Goal: Task Accomplishment & Management: Use online tool/utility

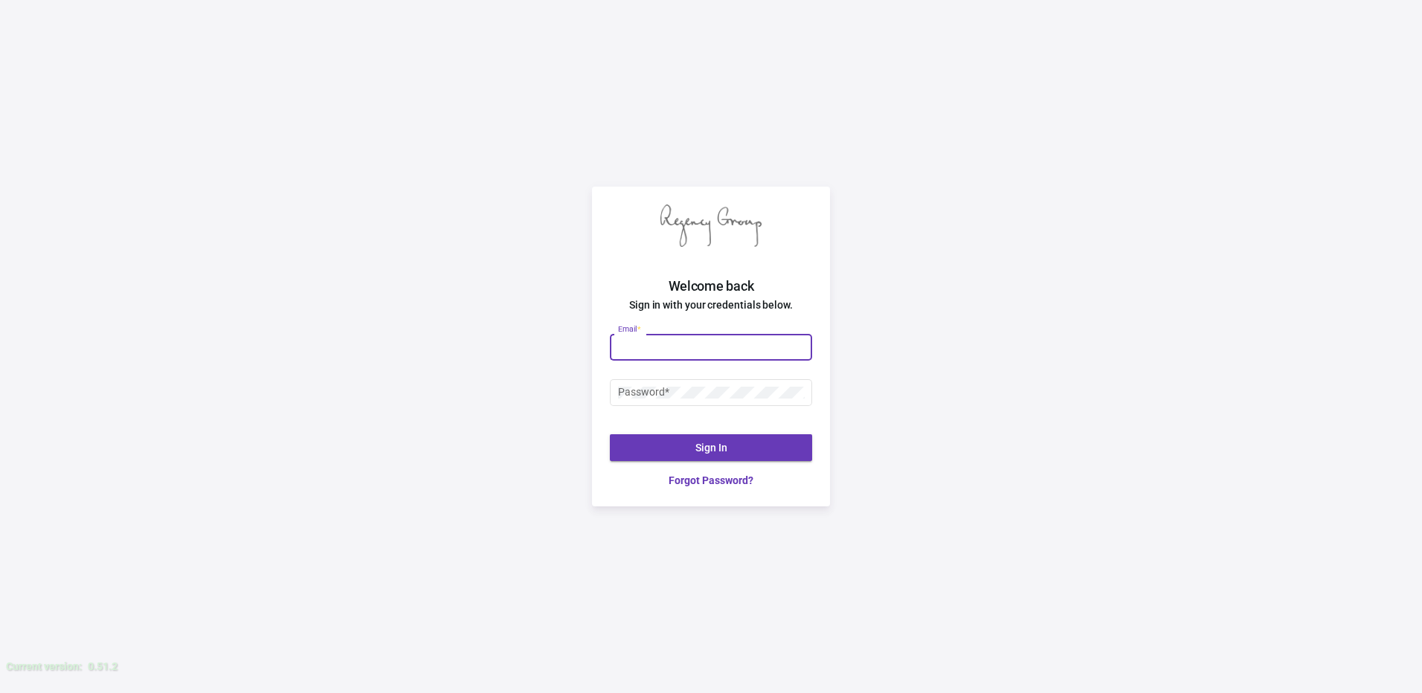
click at [664, 352] on input "Email *" at bounding box center [711, 347] width 187 height 12
type input "[PERSON_NAME][EMAIL_ADDRESS][DOMAIN_NAME]"
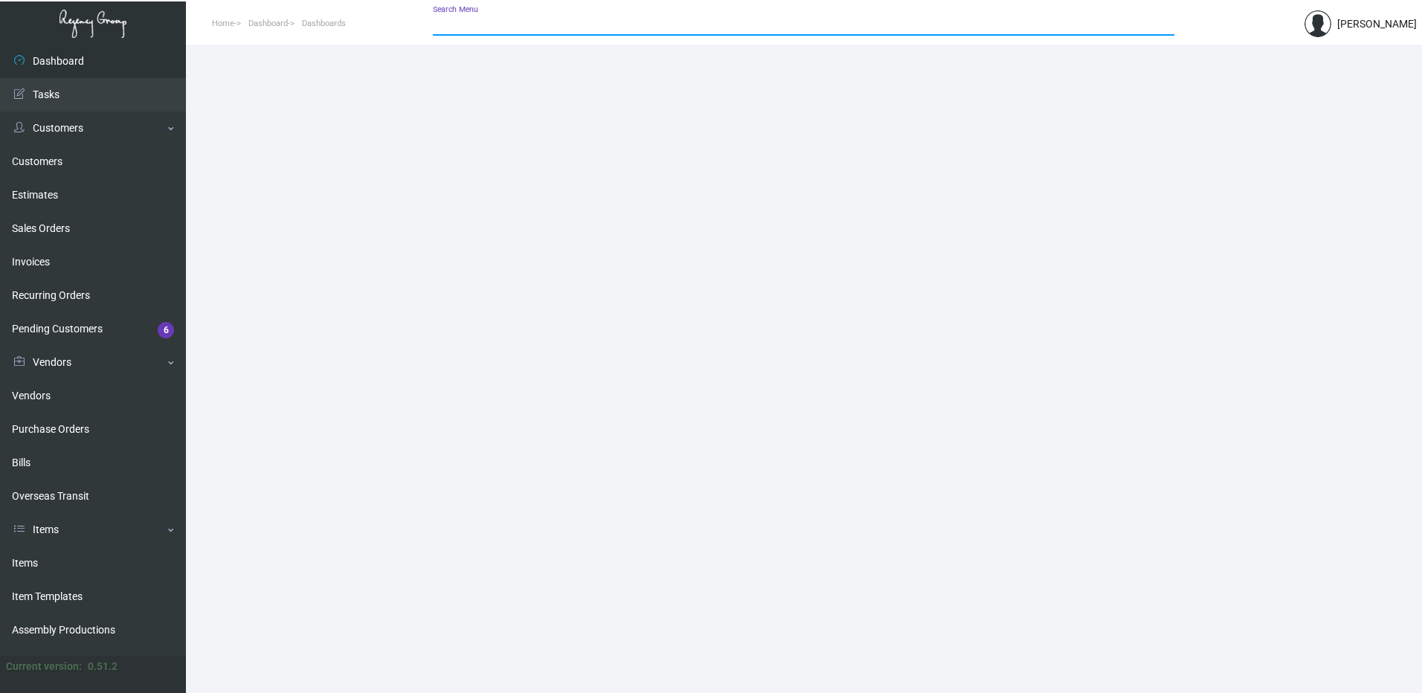
click at [562, 22] on input "Search Menu" at bounding box center [804, 25] width 742 height 12
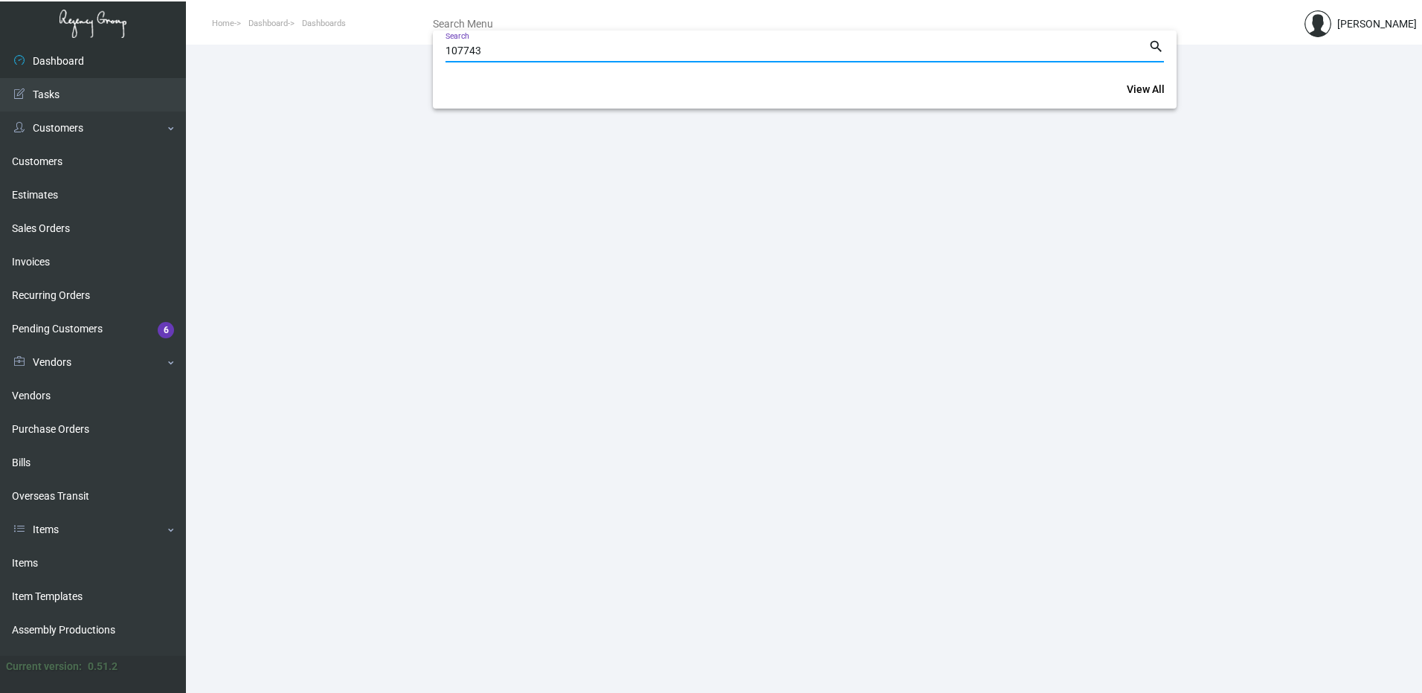
type input "107743"
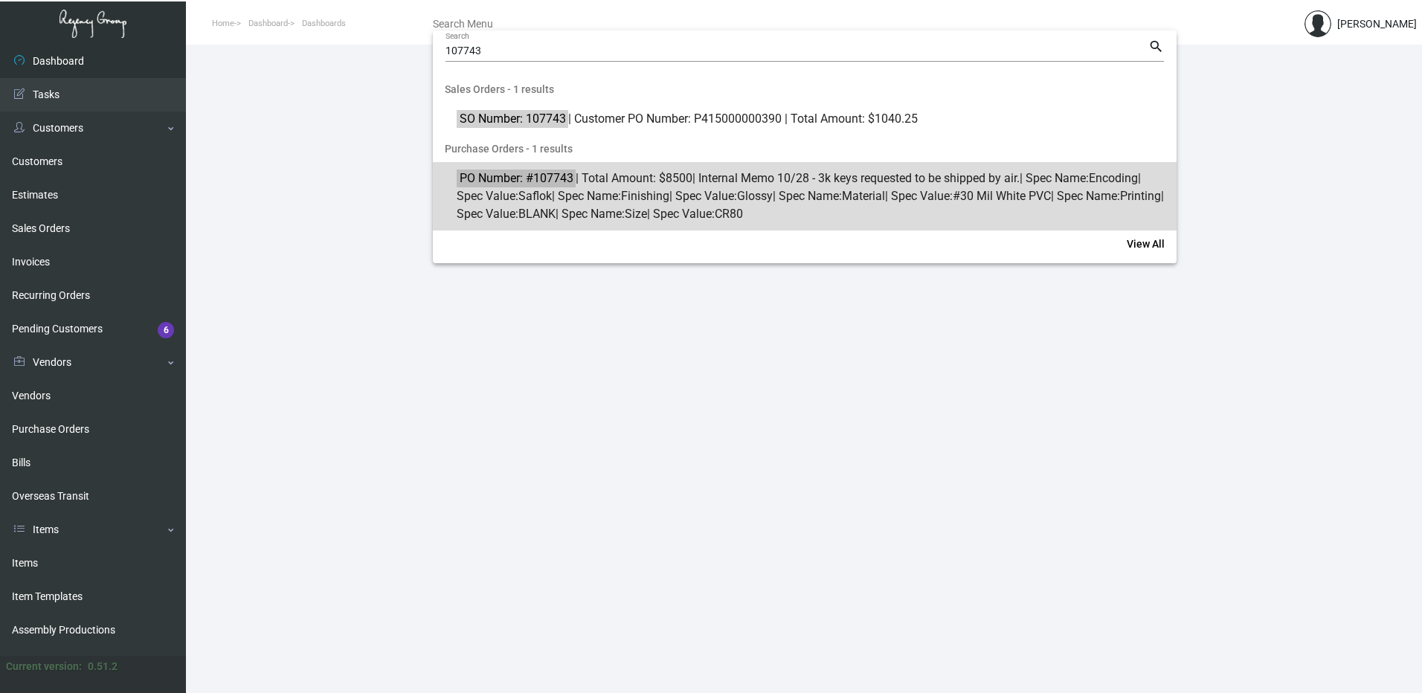
click at [590, 204] on span "PO Number: #107743 | Total Amount: $8500 | Internal Memo 10/28 - 3k keys reques…" at bounding box center [813, 197] width 713 height 54
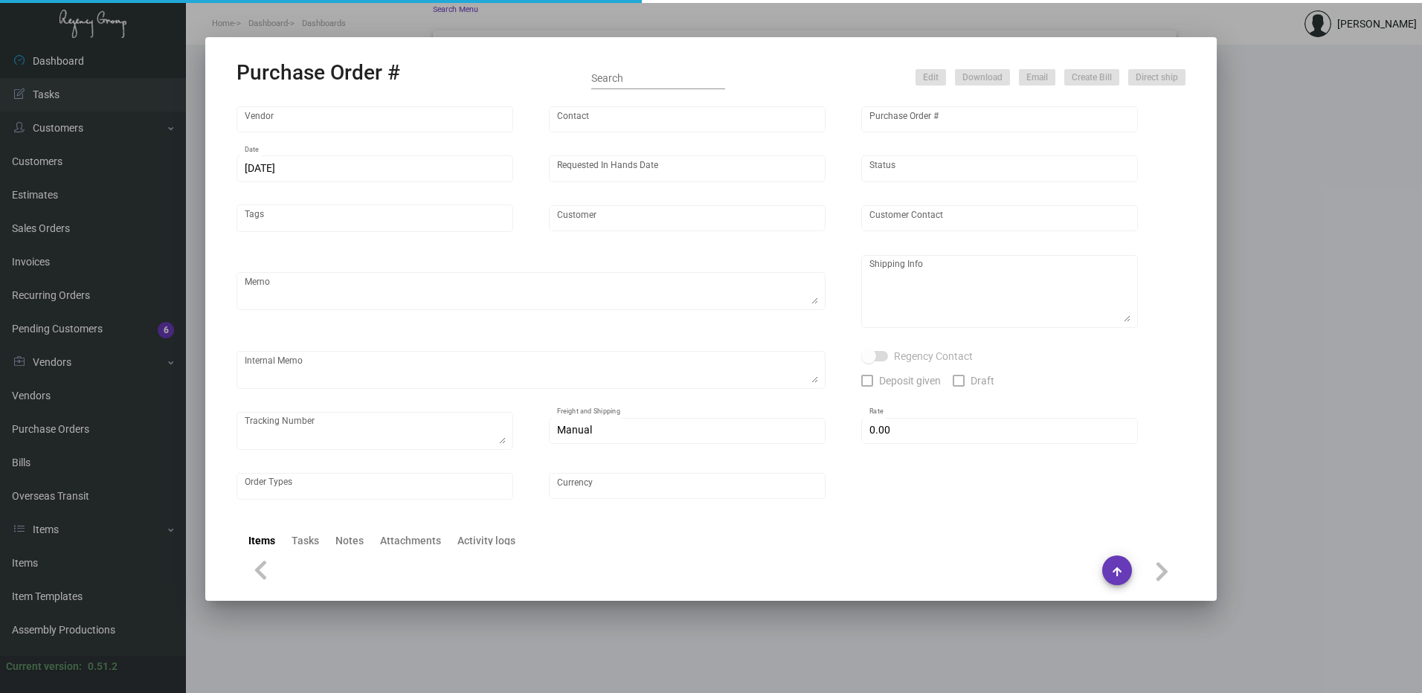
type input "Nexqo"
type input "[PERSON_NAME]"
type input "107743"
type input "[DATE]"
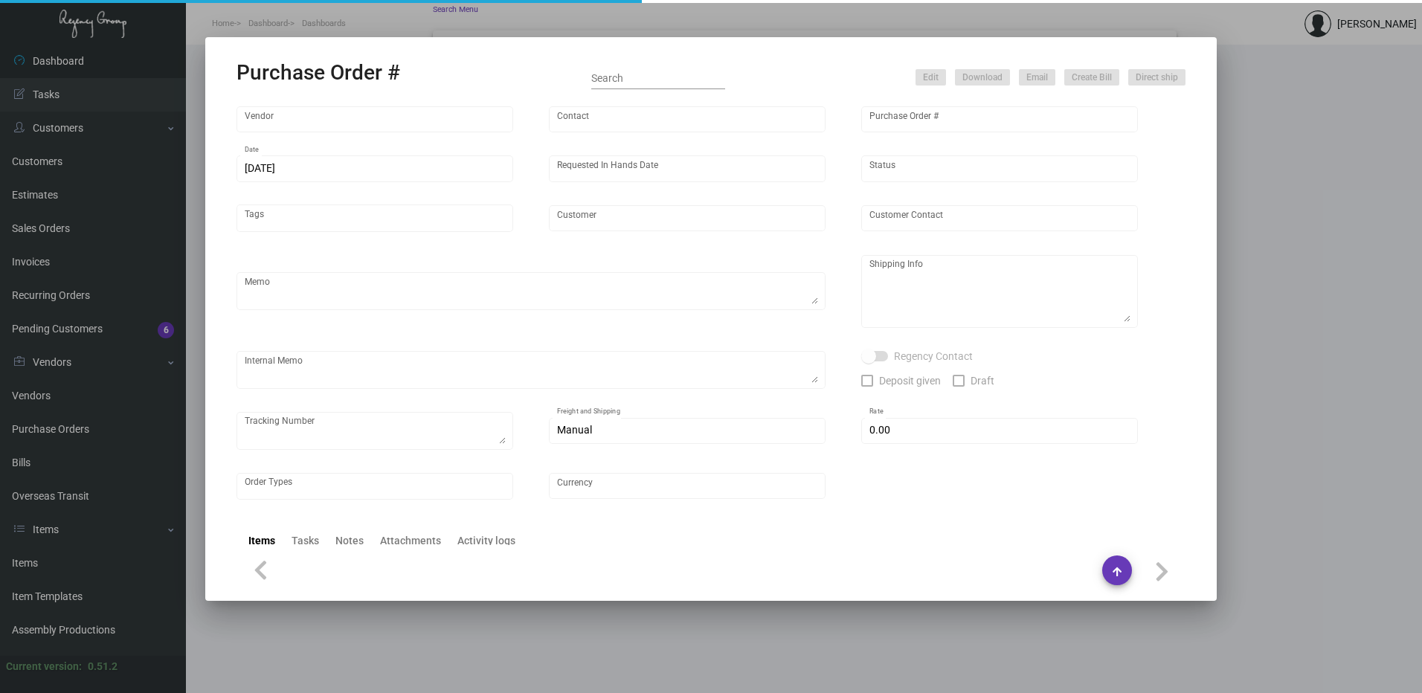
type input "Regency Group [GEOGRAPHIC_DATA]"
type textarea "By boat to our NJ warehouse."
type textarea "Regency Group NJ - [PERSON_NAME] [STREET_ADDRESS]"
type textarea "10/28 - 3k keys requested to be shipped by air."
checkbox input "true"
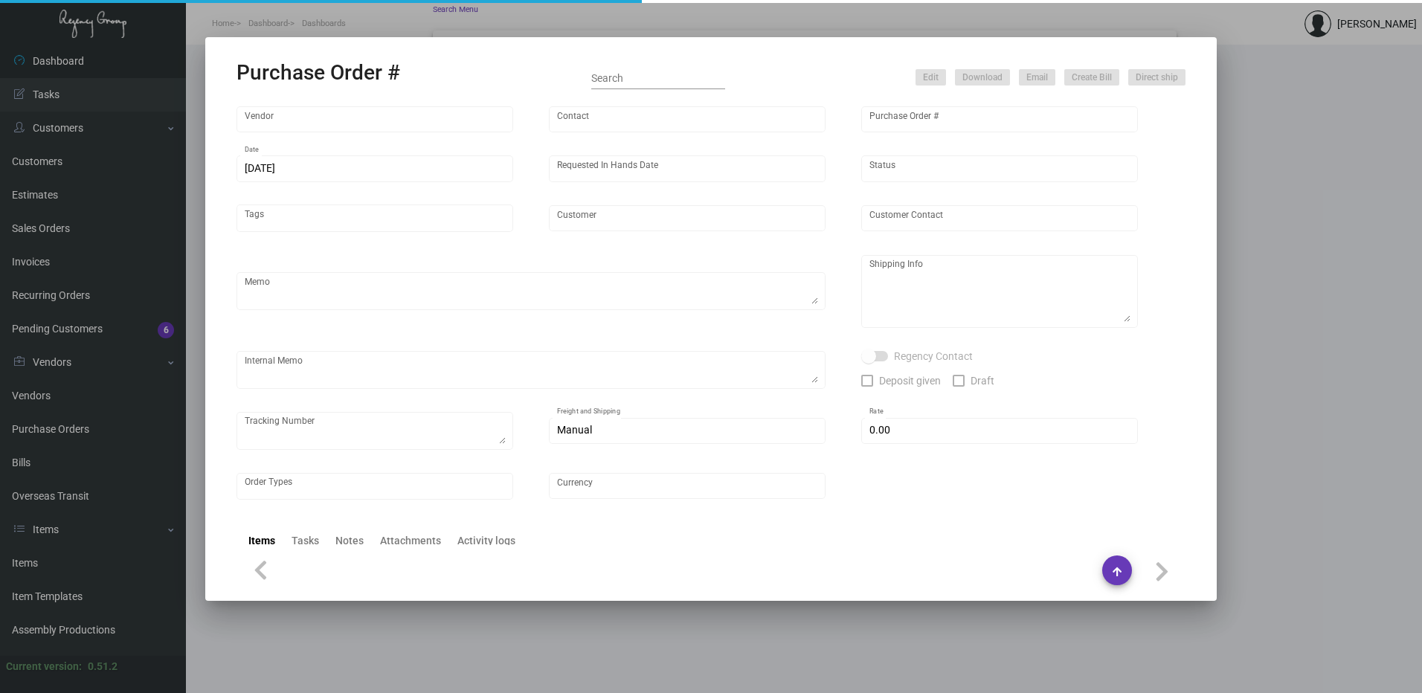
type input "$ 0.00"
type input "United States Dollar $"
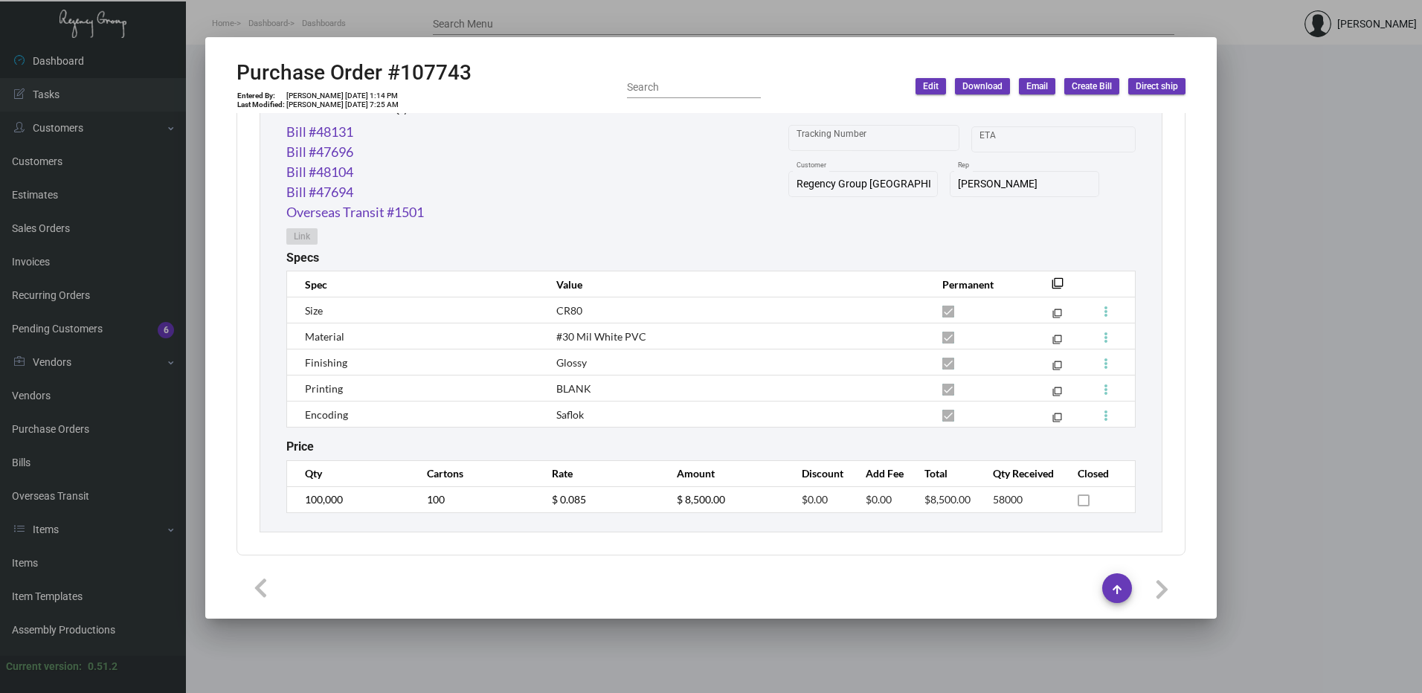
scroll to position [786, 0]
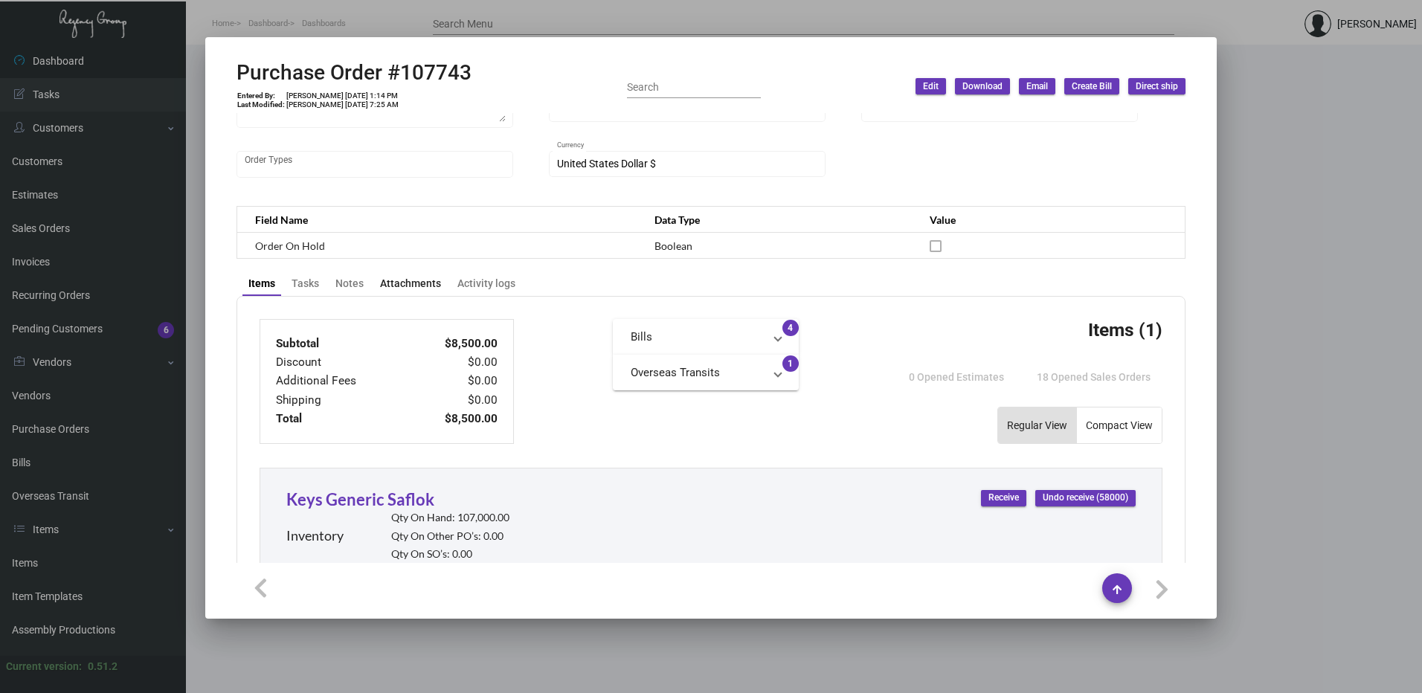
click at [406, 287] on div "Attachments" at bounding box center [410, 284] width 61 height 16
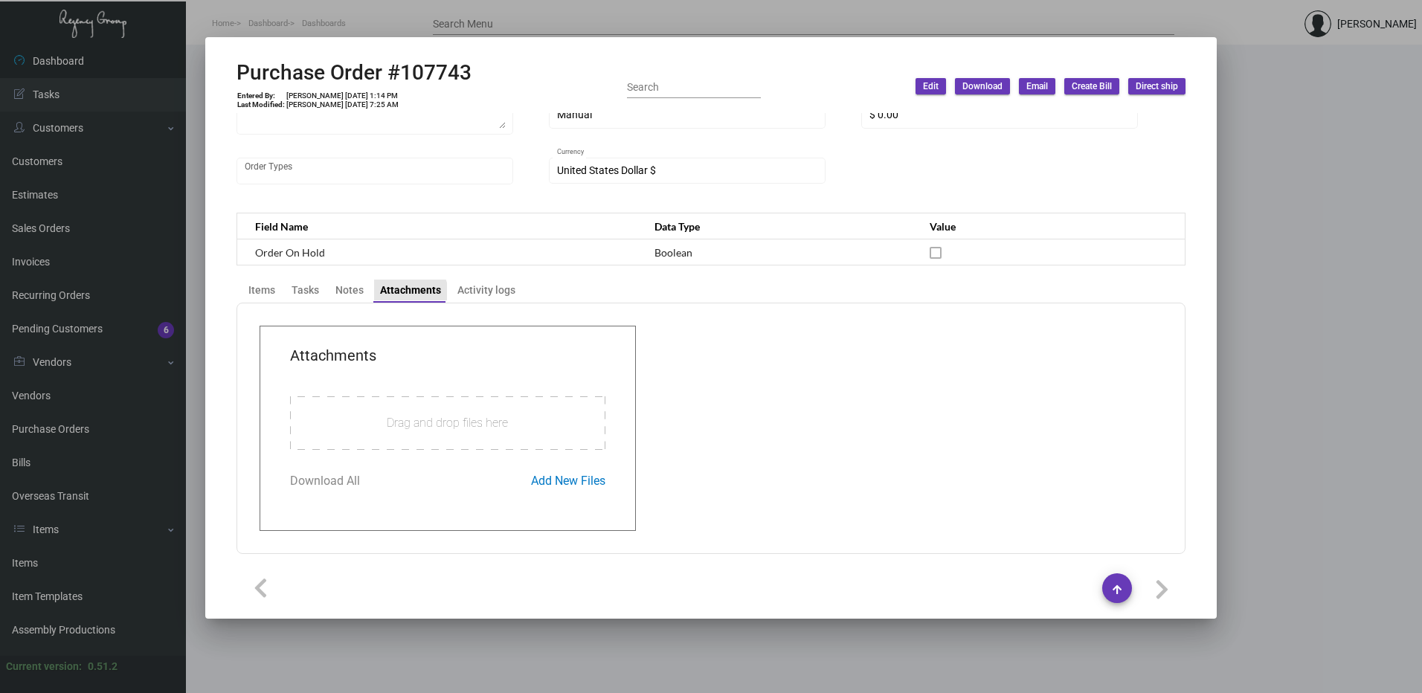
scroll to position [340, 0]
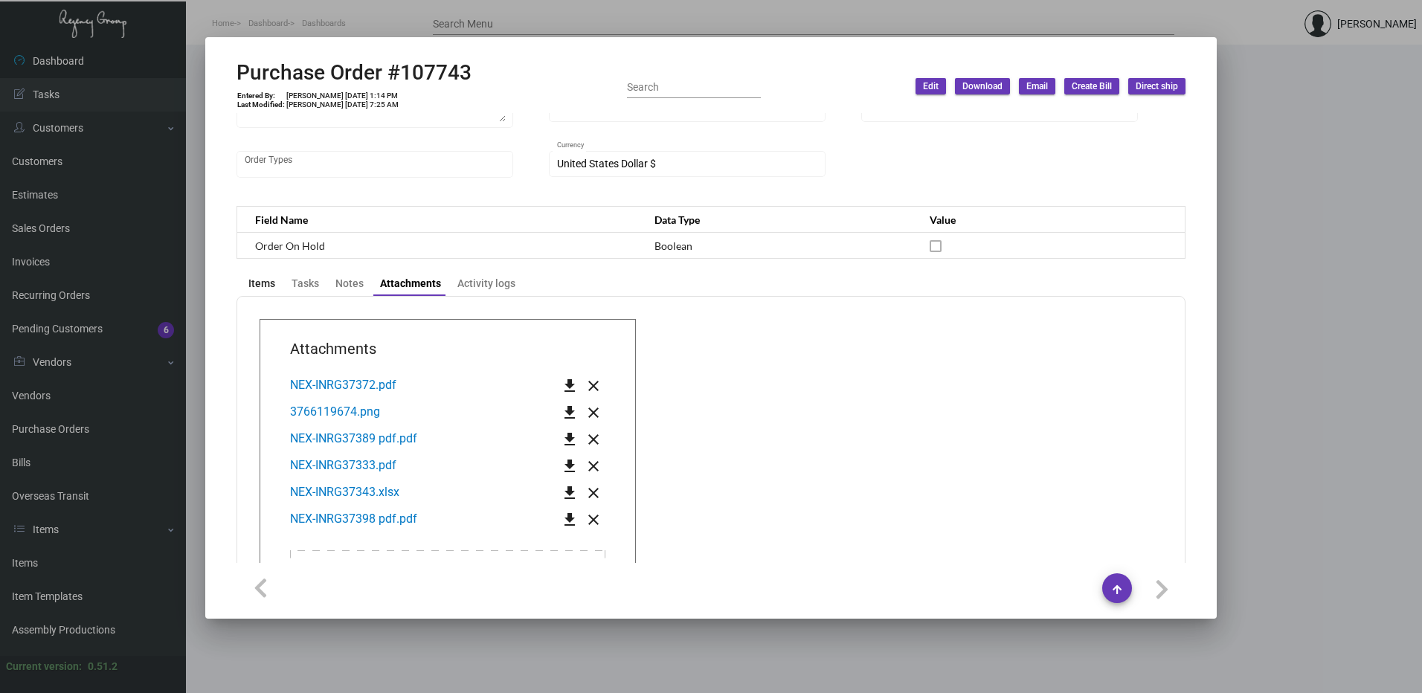
click at [272, 283] on div "Items" at bounding box center [261, 284] width 27 height 16
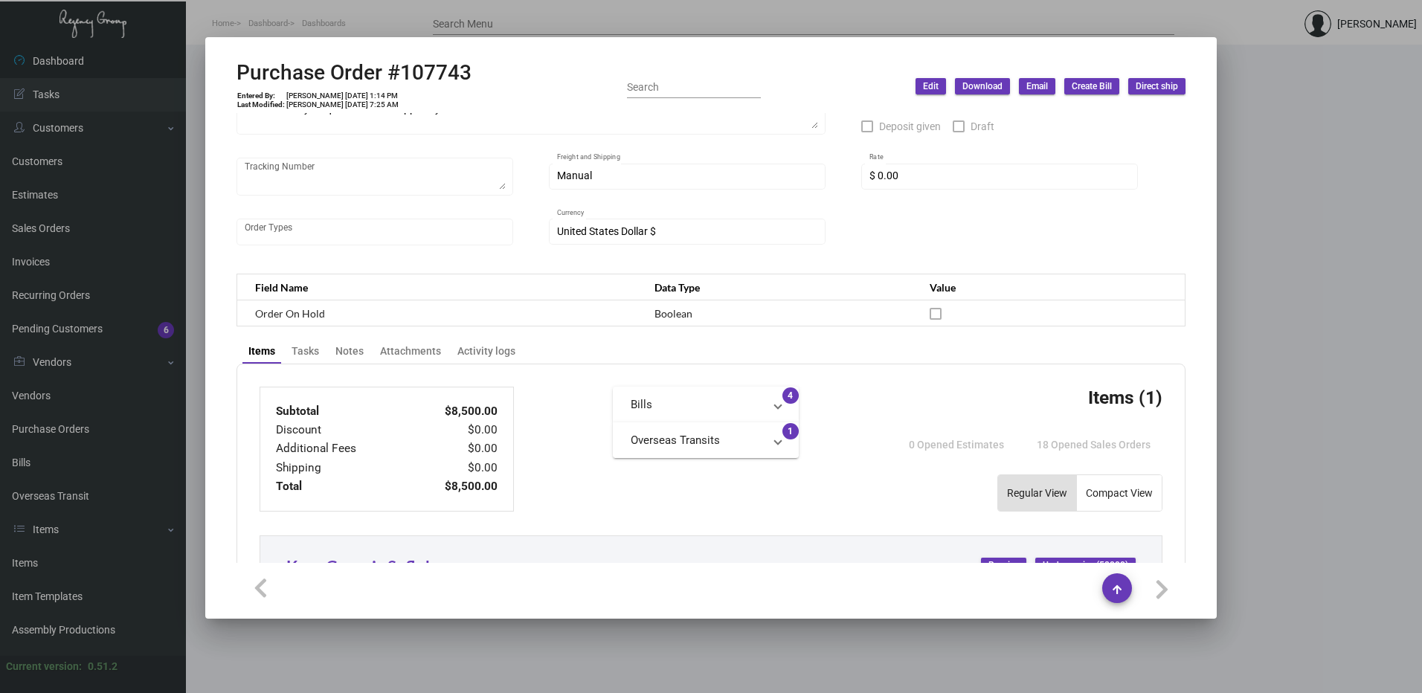
scroll to position [266, 0]
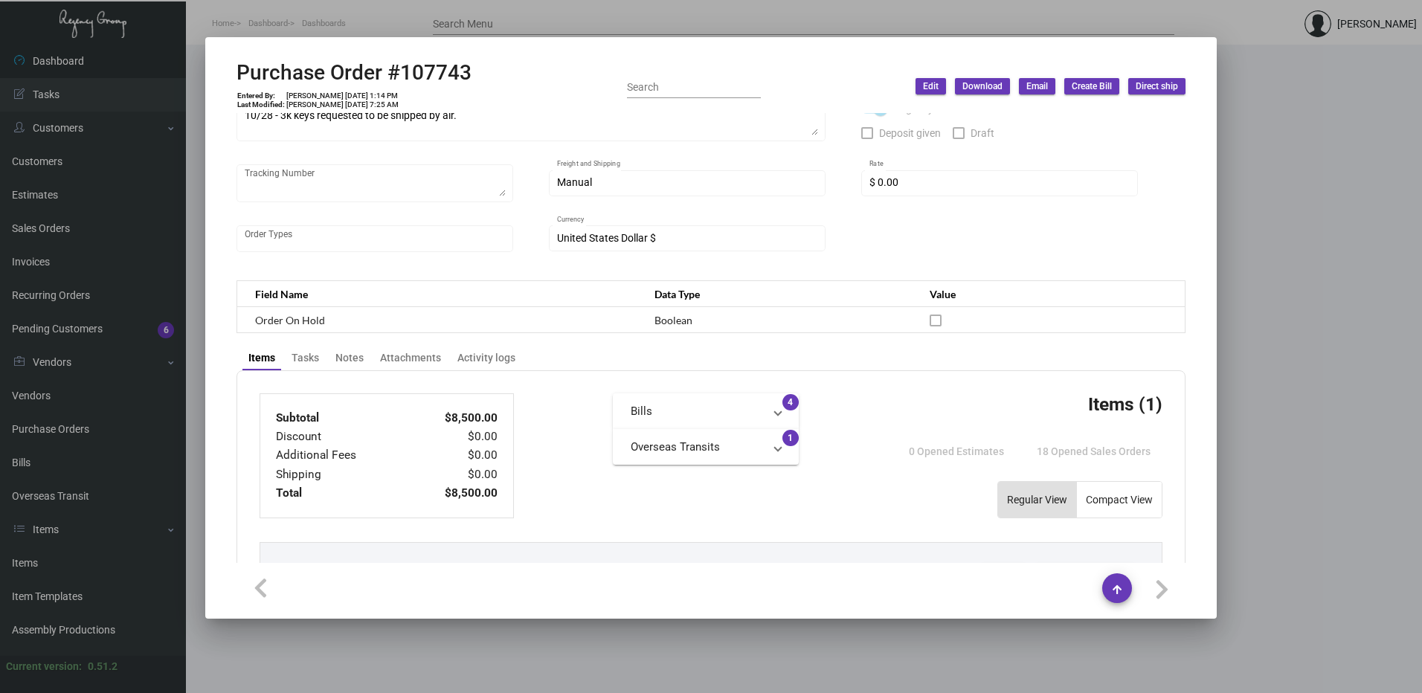
click at [1106, 80] on span "Create Bill" at bounding box center [1092, 86] width 40 height 13
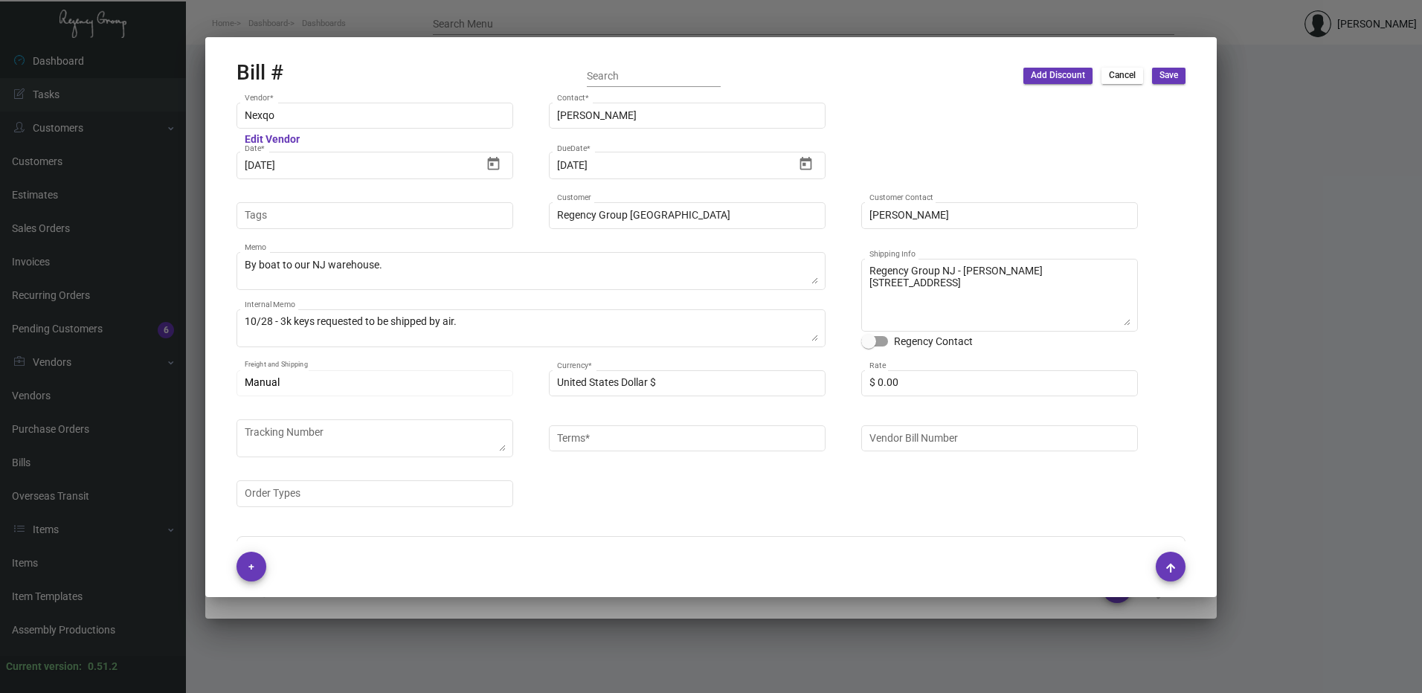
type input "Net 45"
type input "Receiving C/O"
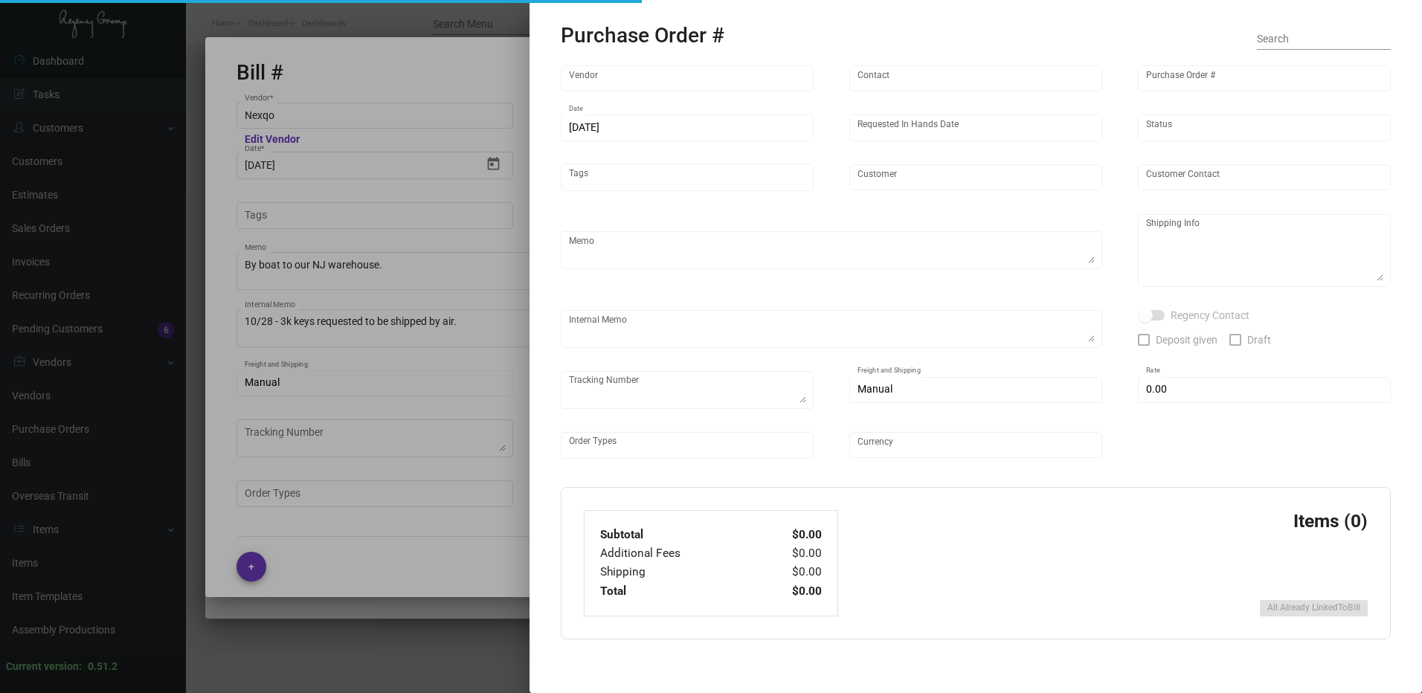
type textarea "Regency Group NYC - Receiving C/O [STREET_ADDRESS][US_STATE]"
type input "Nexqo"
type input "[PERSON_NAME]"
type input "107743"
type input "[DATE]"
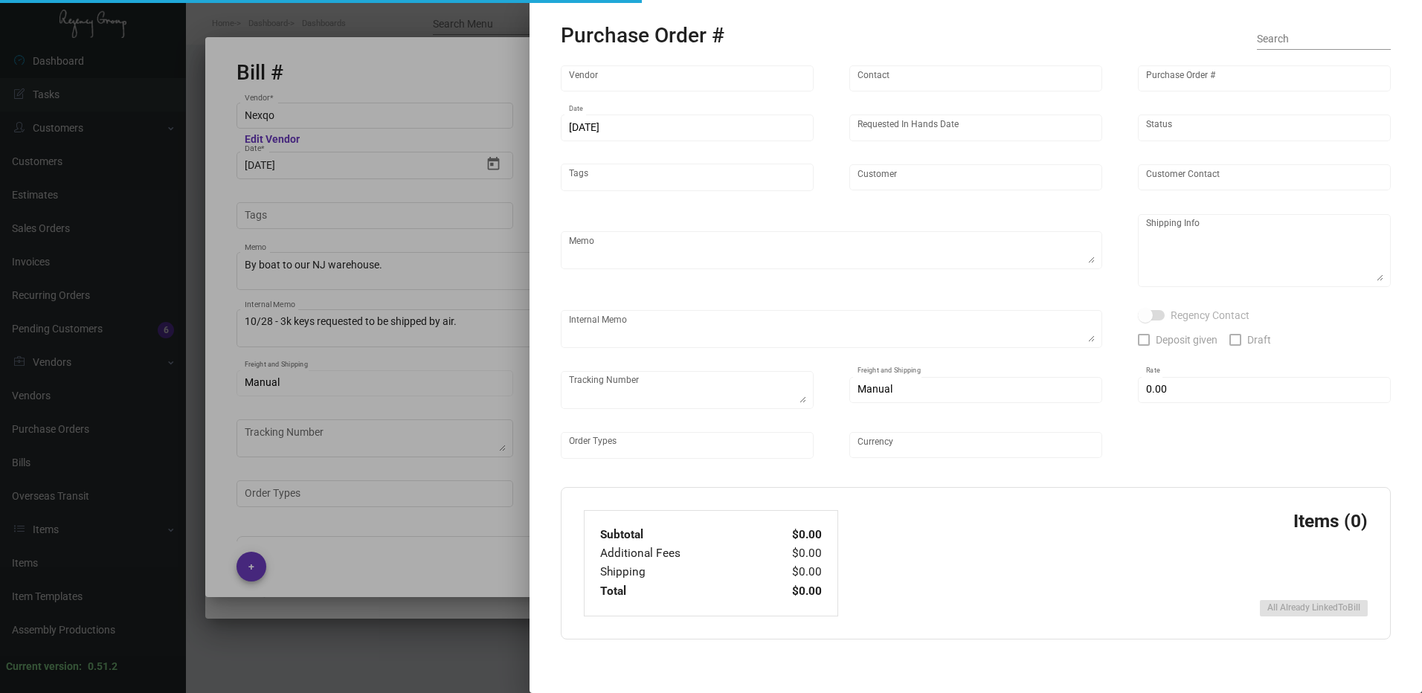
type input "[DATE]"
type input "Regency Group [GEOGRAPHIC_DATA]"
type textarea "By boat to our NJ warehouse."
type textarea "Regency Group NJ - [PERSON_NAME] [STREET_ADDRESS]"
type textarea "10/28 - 3k keys requested to be shipped by air."
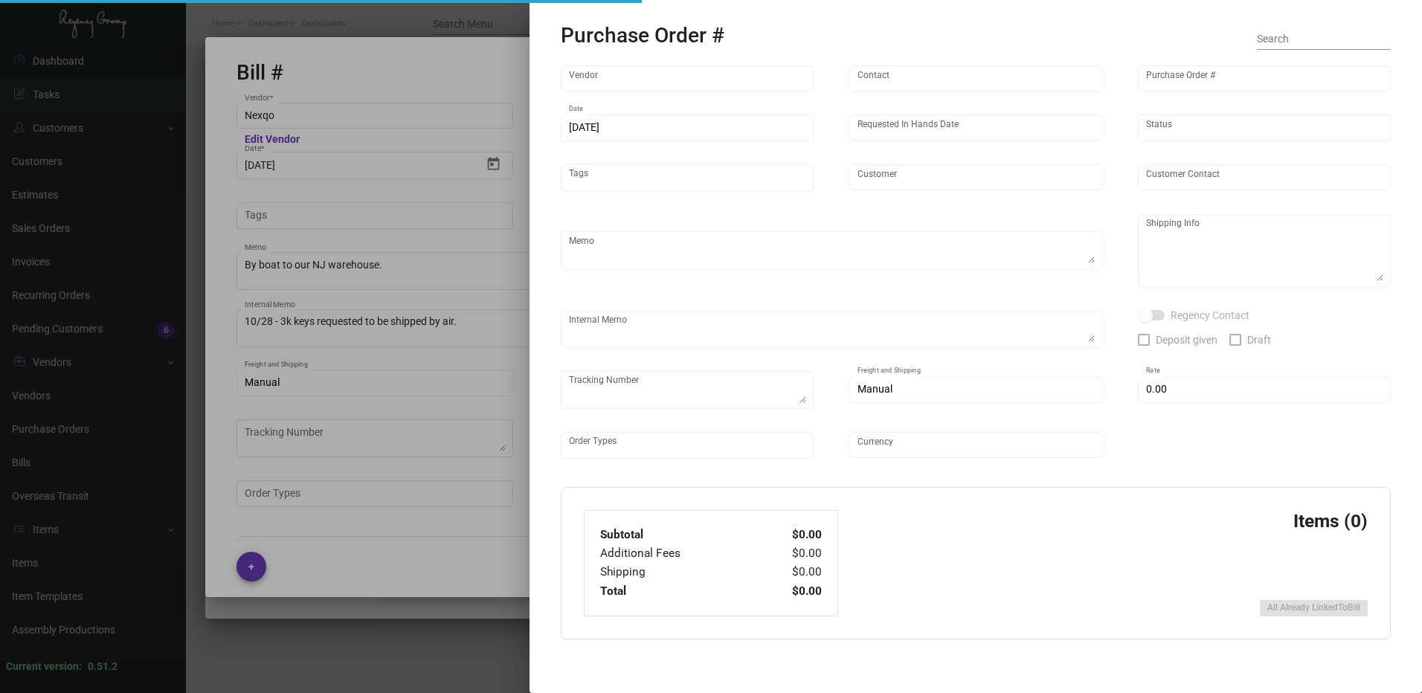
checkbox input "true"
type input "$ 0.00"
type input "United States Dollar $"
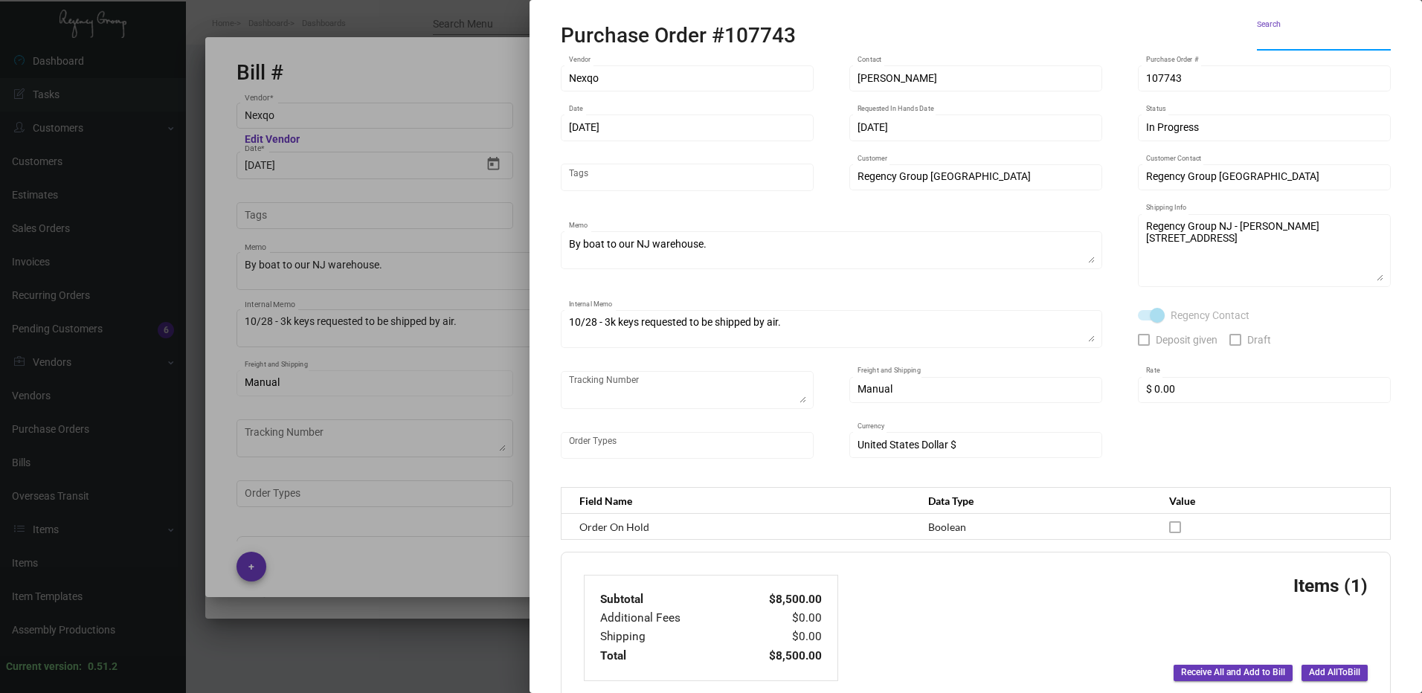
click at [1339, 667] on span "Add All To Bill" at bounding box center [1334, 673] width 51 height 13
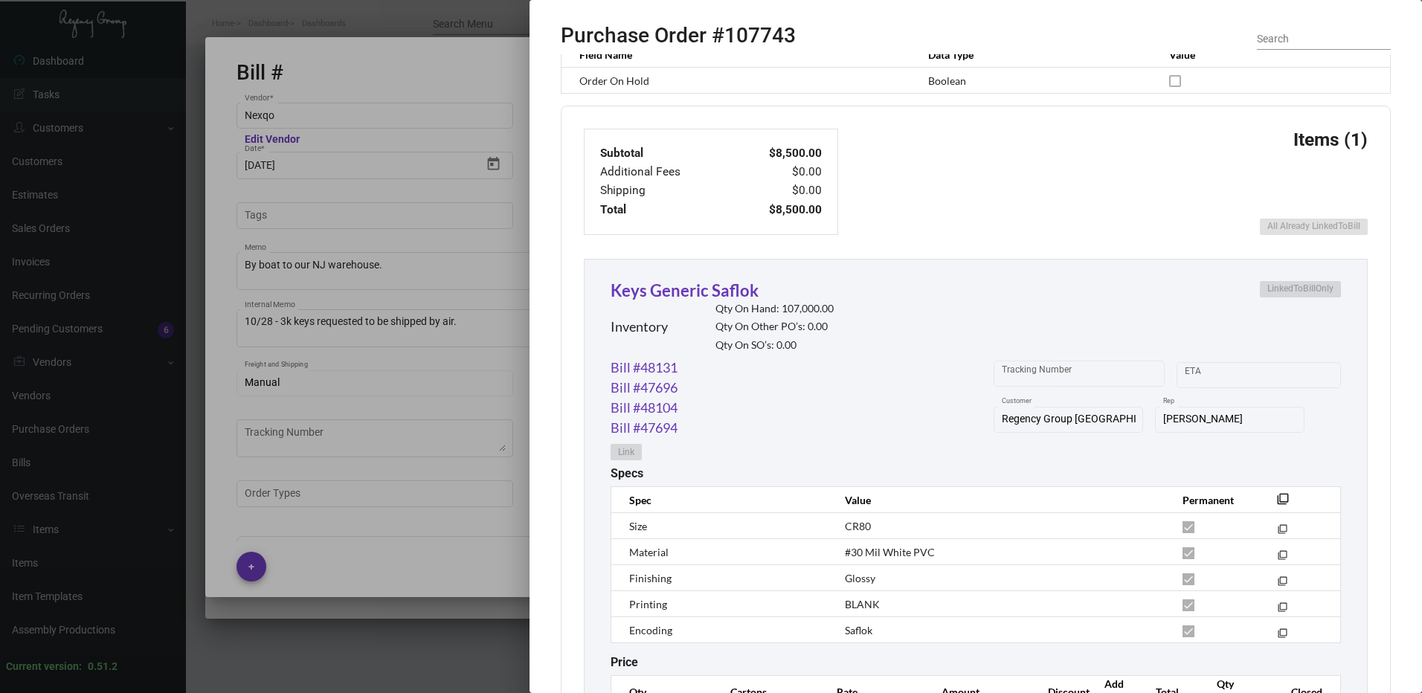
scroll to position [0, 0]
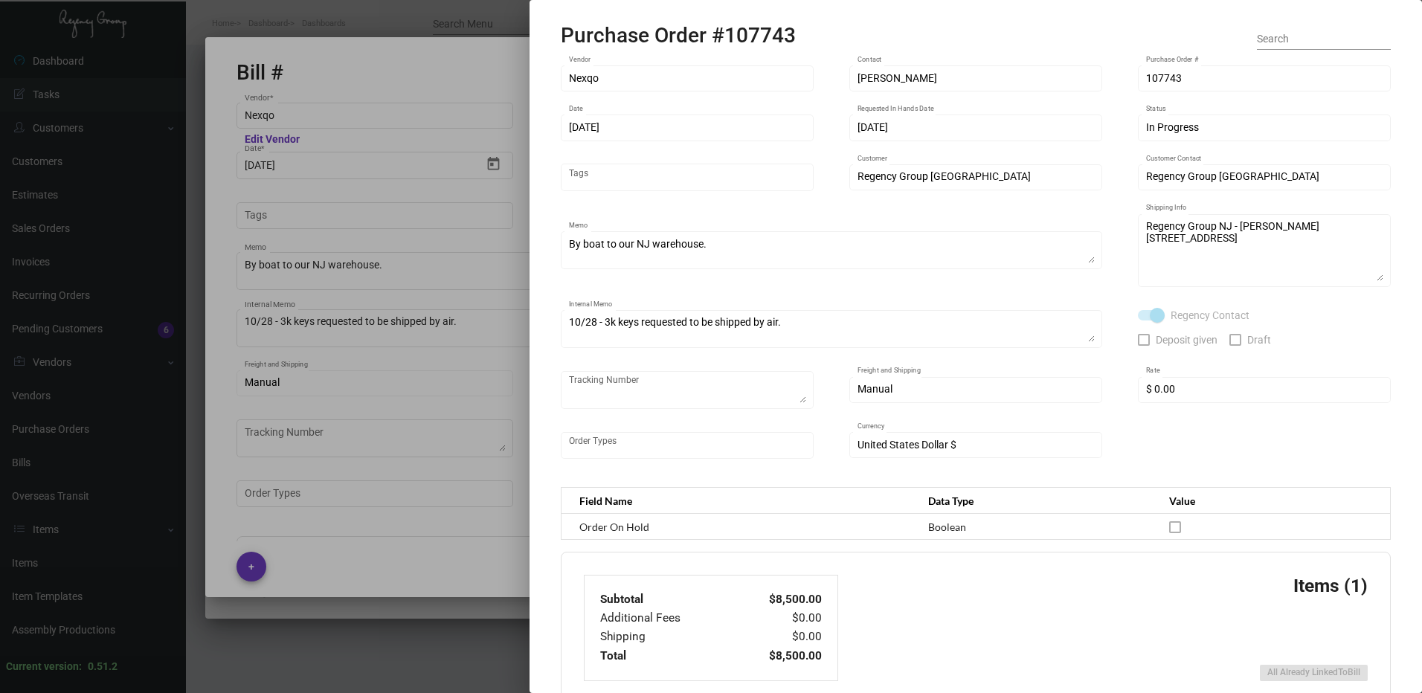
click at [504, 261] on div at bounding box center [711, 346] width 1422 height 693
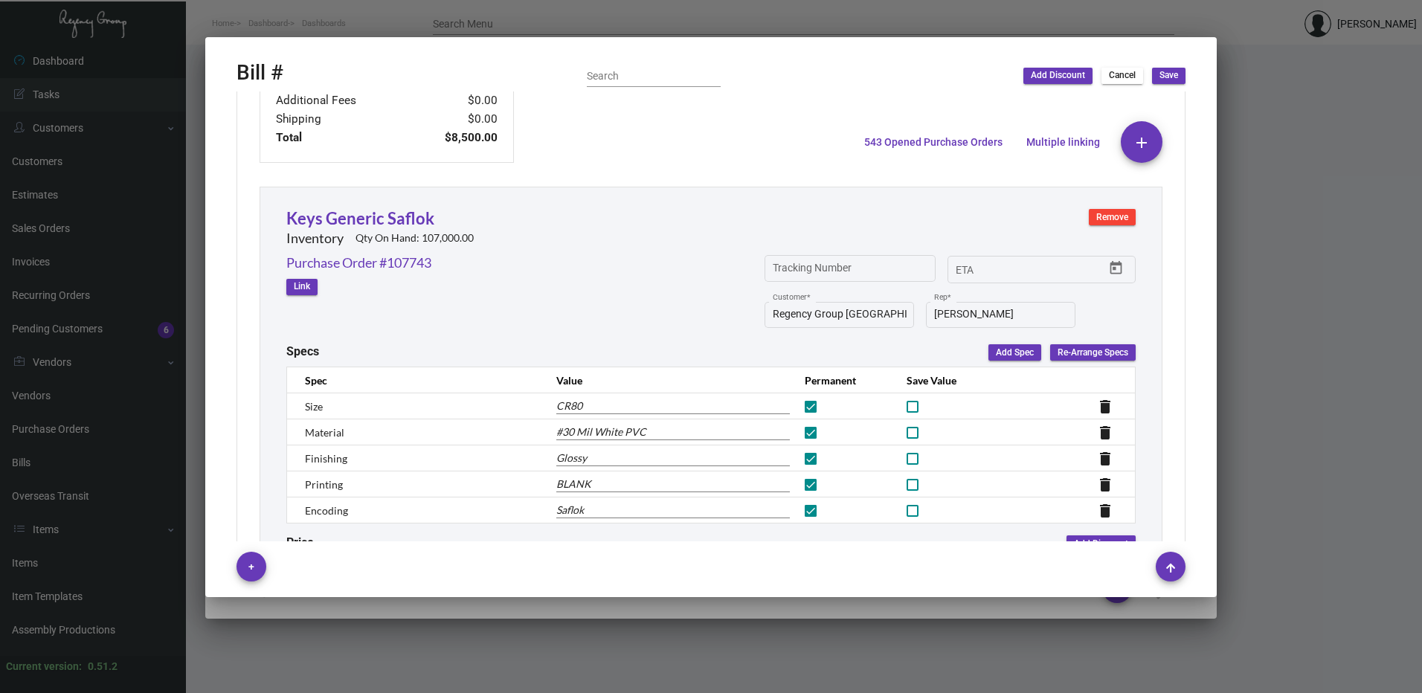
scroll to position [641, 0]
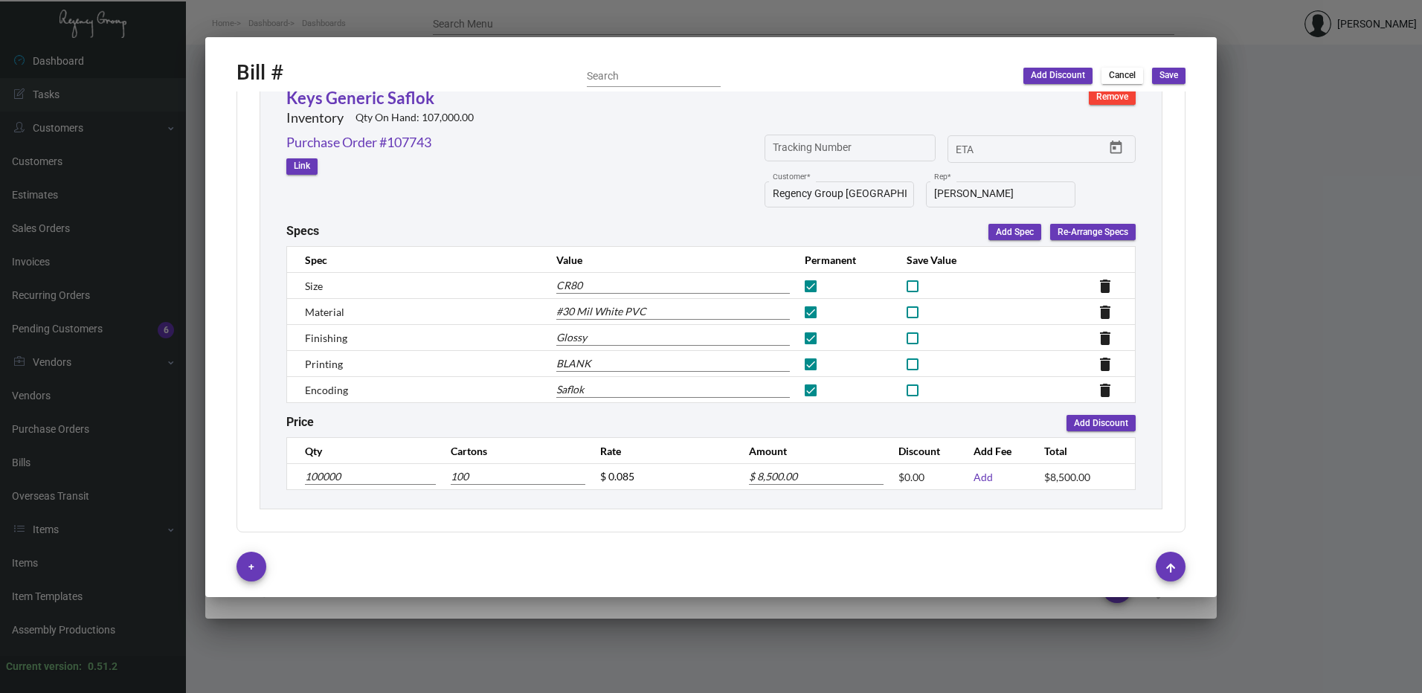
click at [316, 472] on input "100000" at bounding box center [370, 477] width 131 height 16
type input "2"
type input "0.002"
type input "$ 0.17"
type input "20"
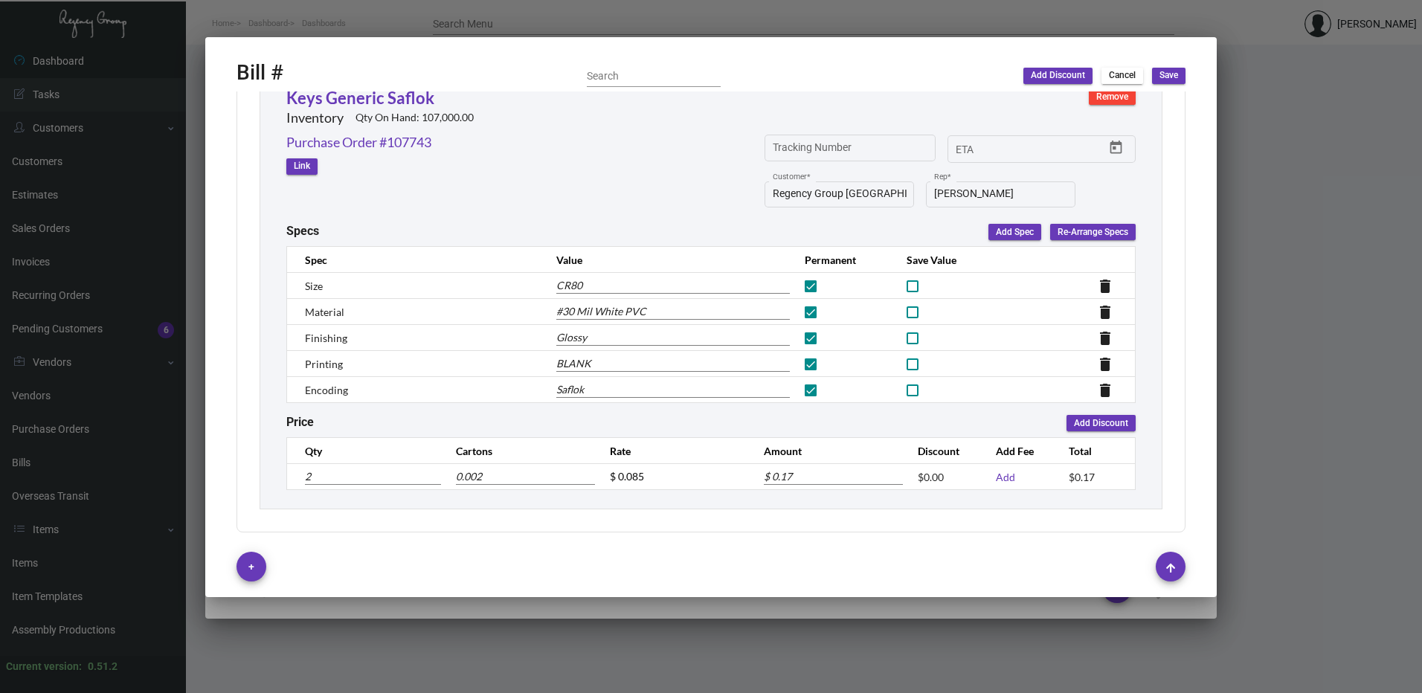
type input "0.02"
type input "$ 1.70"
type input "200"
type input "0.2"
type input "$ 17.00"
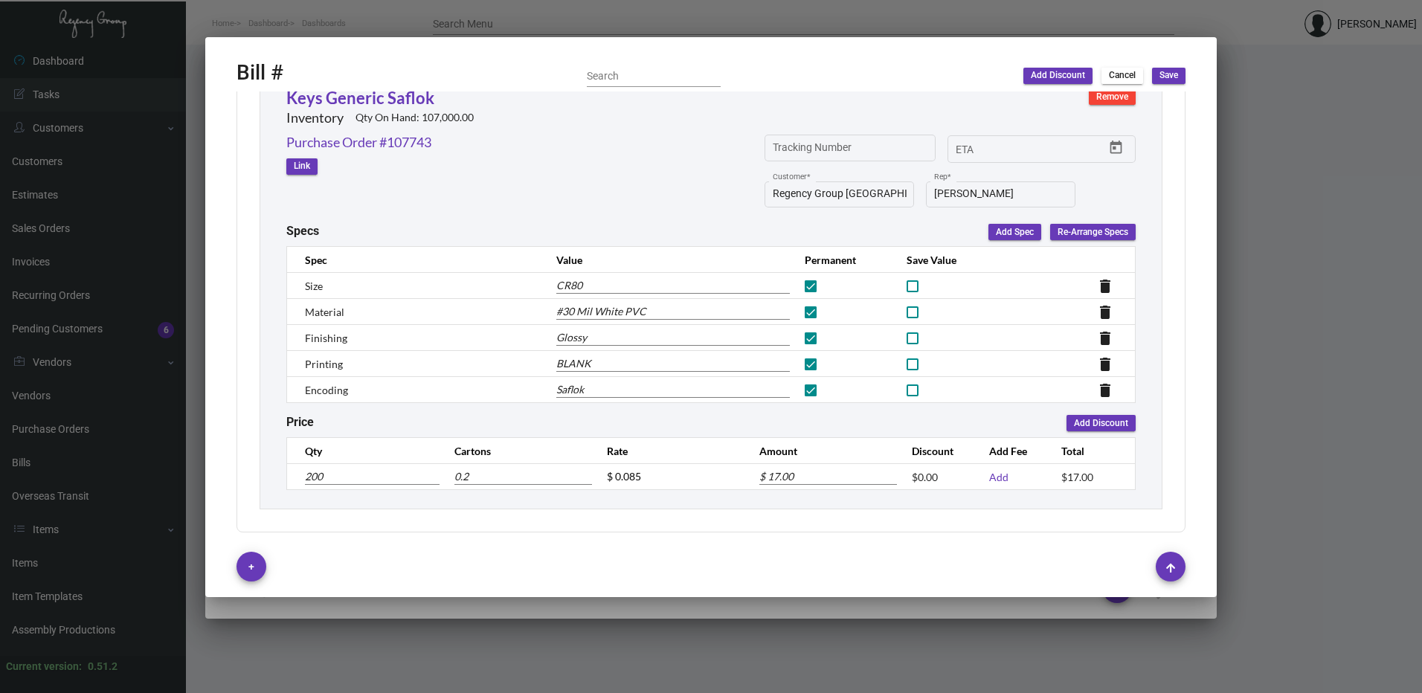
type input "2000"
type input "2"
type input "$ 170.00"
type input "20000"
type input "20"
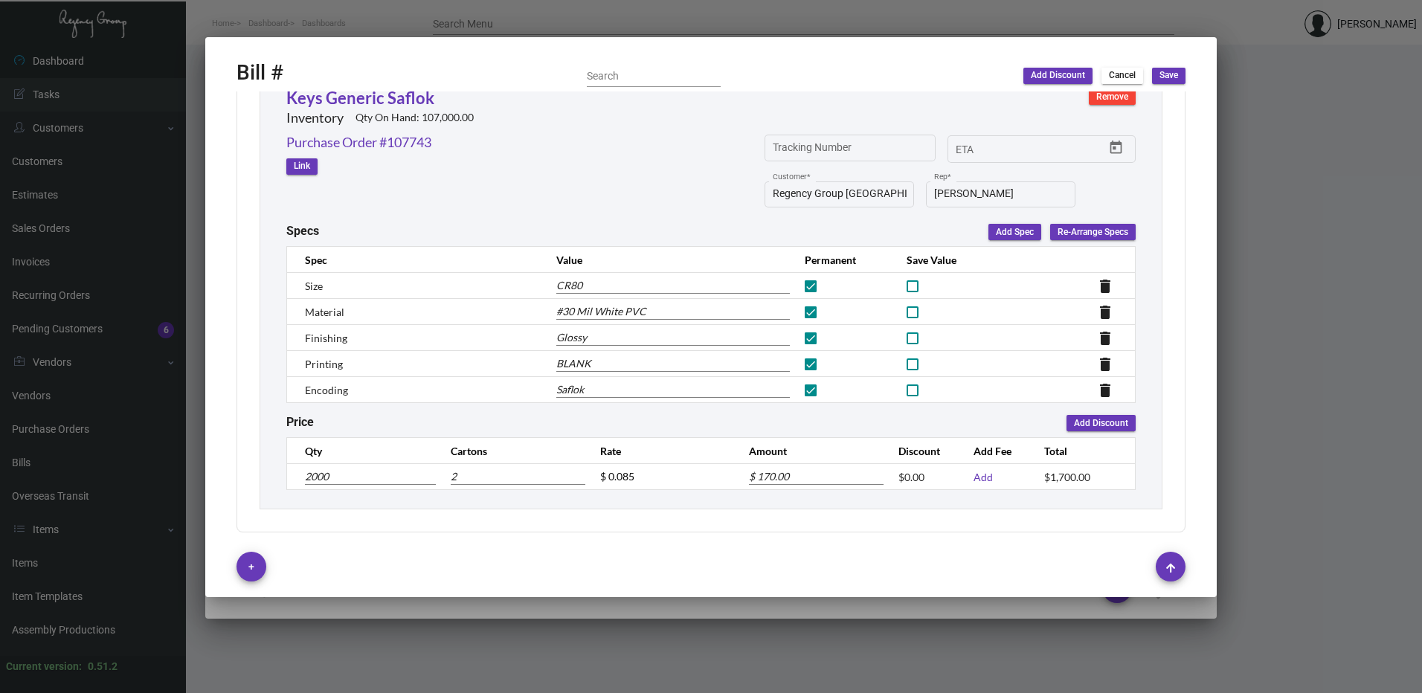
type input "$ 1,700.00"
type input "20,000"
click at [818, 553] on div "+" at bounding box center [711, 567] width 949 height 30
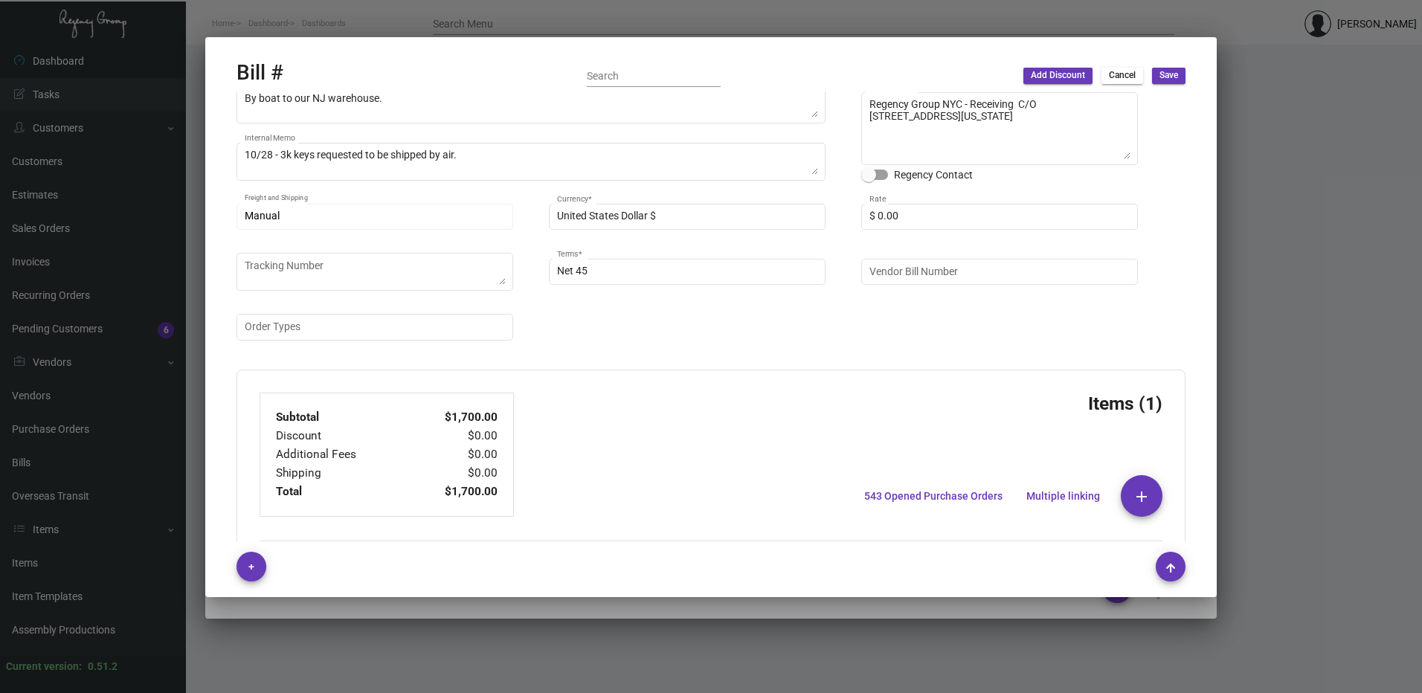
scroll to position [0, 0]
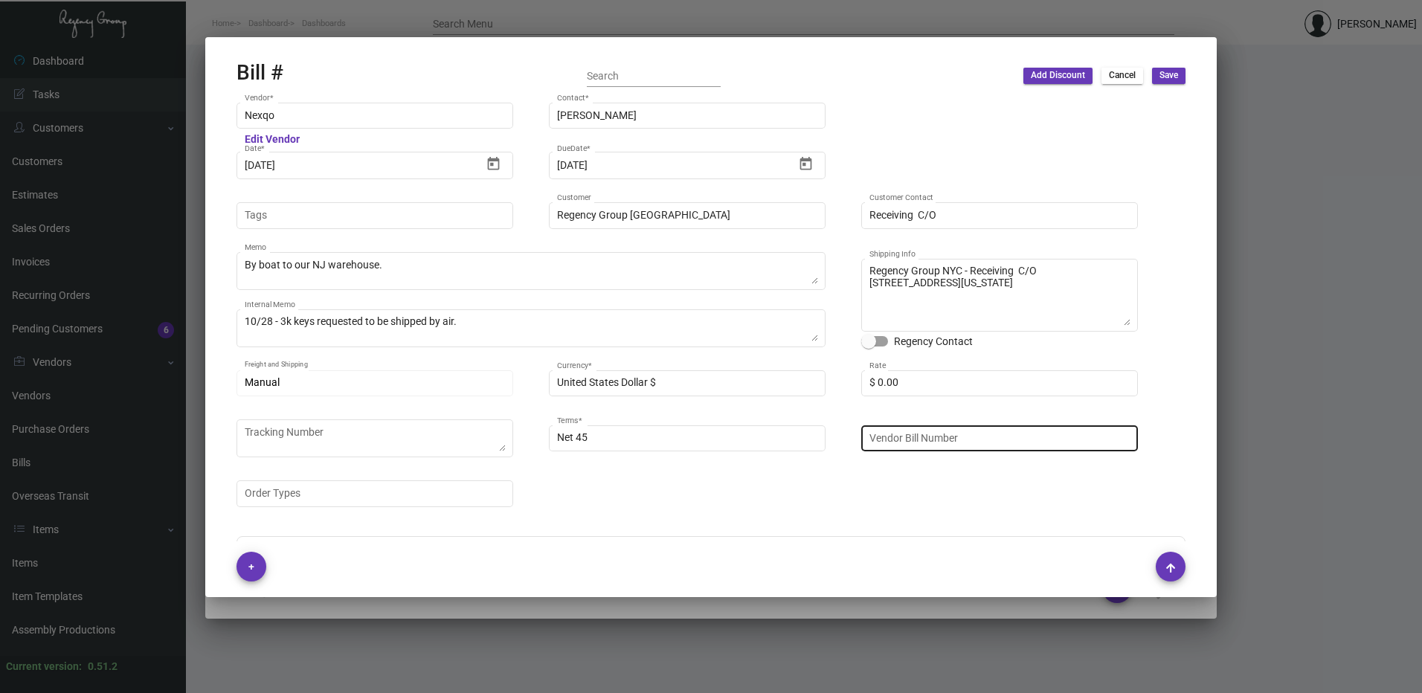
click at [966, 436] on input "Vendor Bill Number" at bounding box center [1000, 438] width 261 height 12
click at [954, 443] on input "Vendor Bill Number" at bounding box center [1000, 438] width 261 height 12
paste input "NEX-INRG37398"
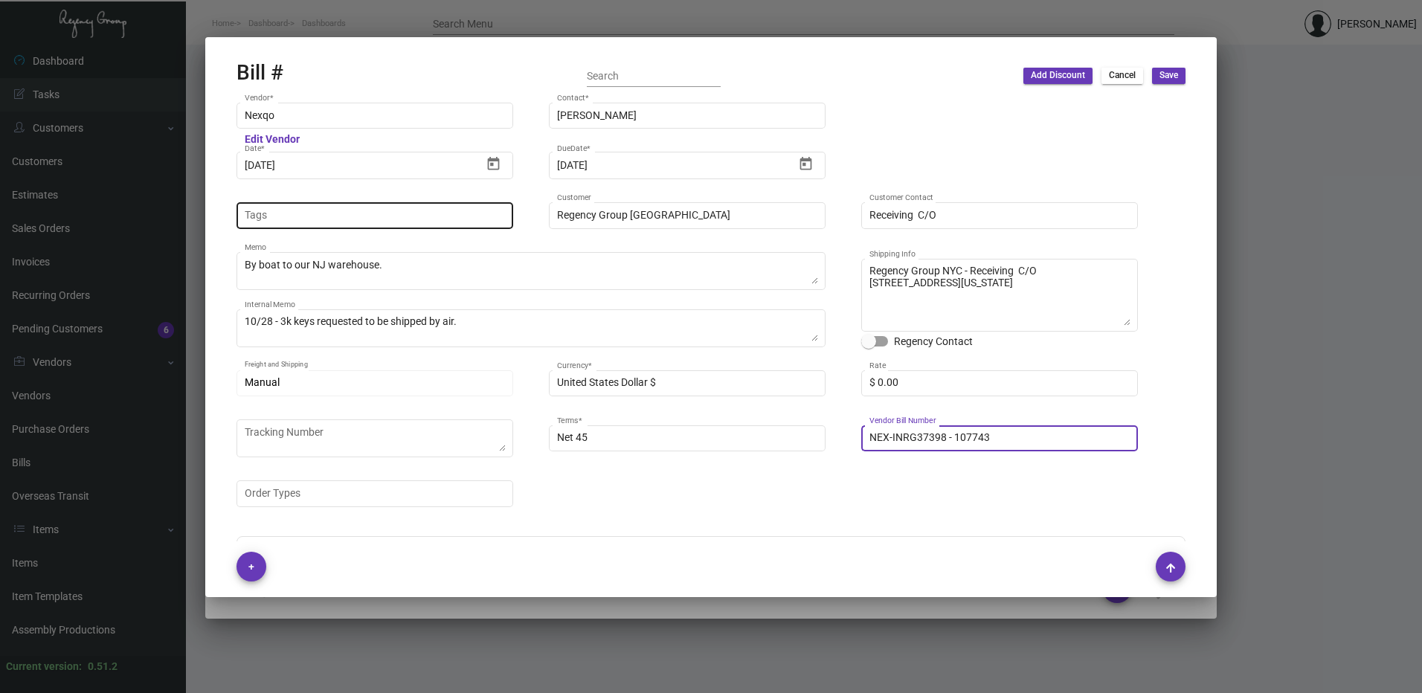
type input "NEX-INRG37398 - 107743"
click at [275, 216] on input "Tags" at bounding box center [375, 216] width 261 height 12
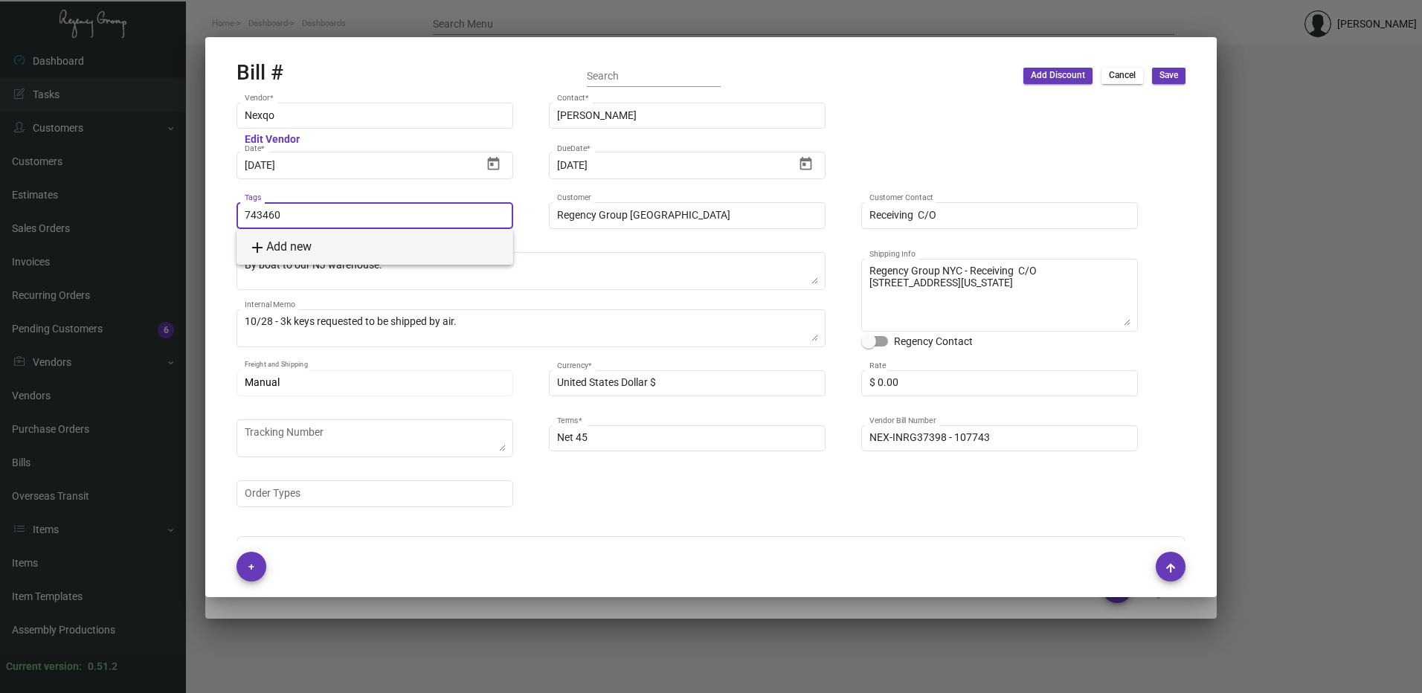
type input "743460"
click at [297, 251] on span "add Add new" at bounding box center [279, 247] width 63 height 14
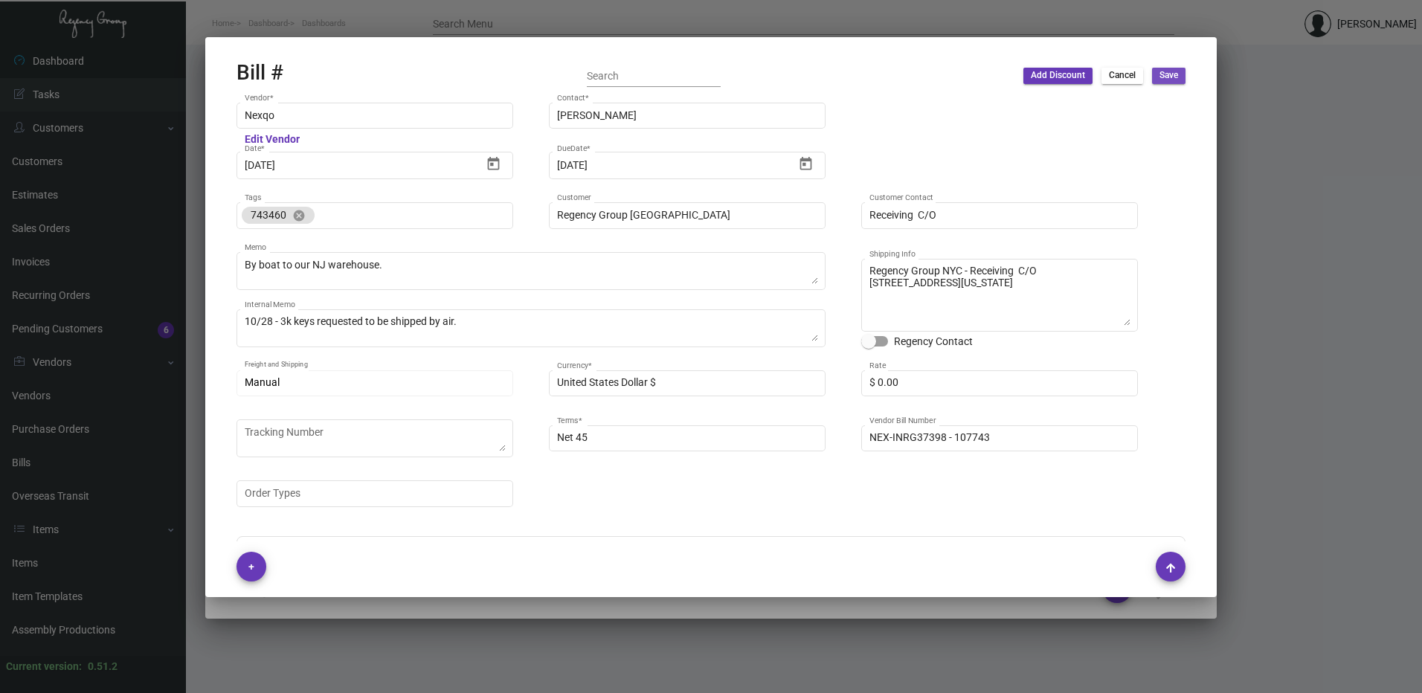
click at [1184, 80] on button "Save" at bounding box center [1168, 76] width 33 height 16
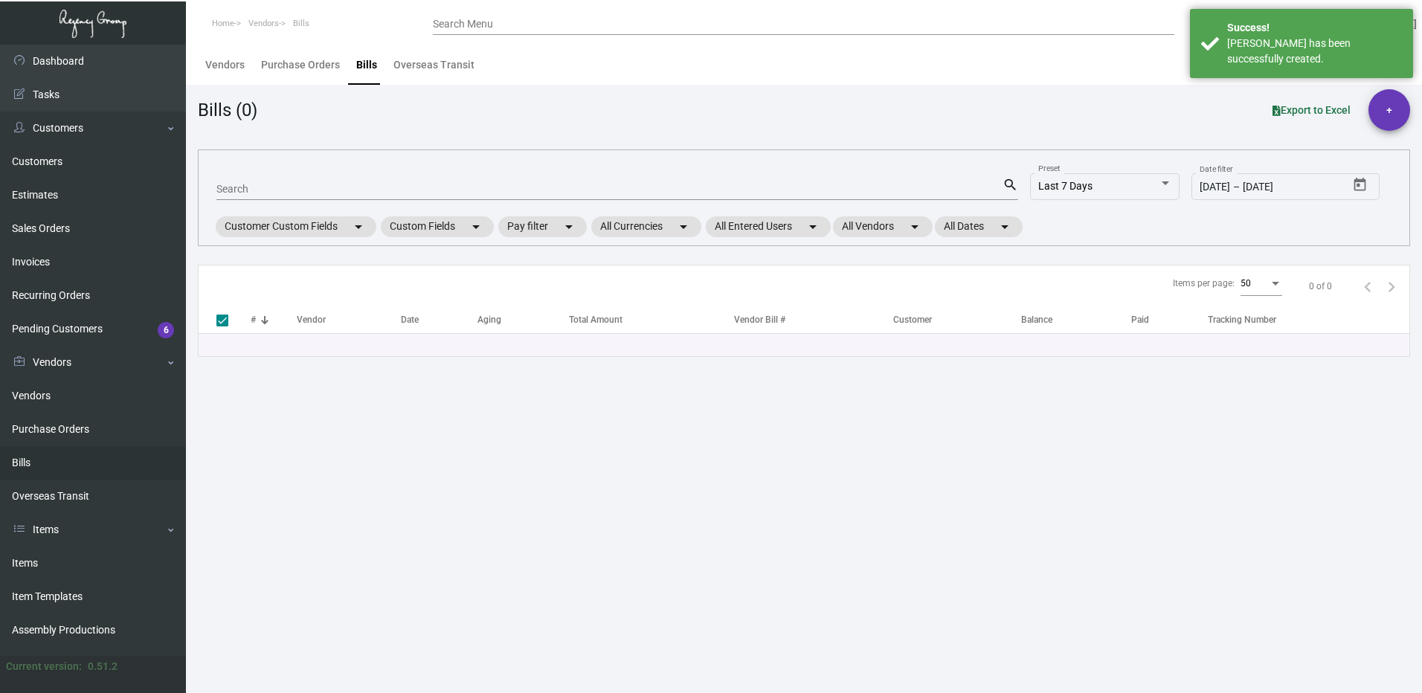
checkbox input "false"
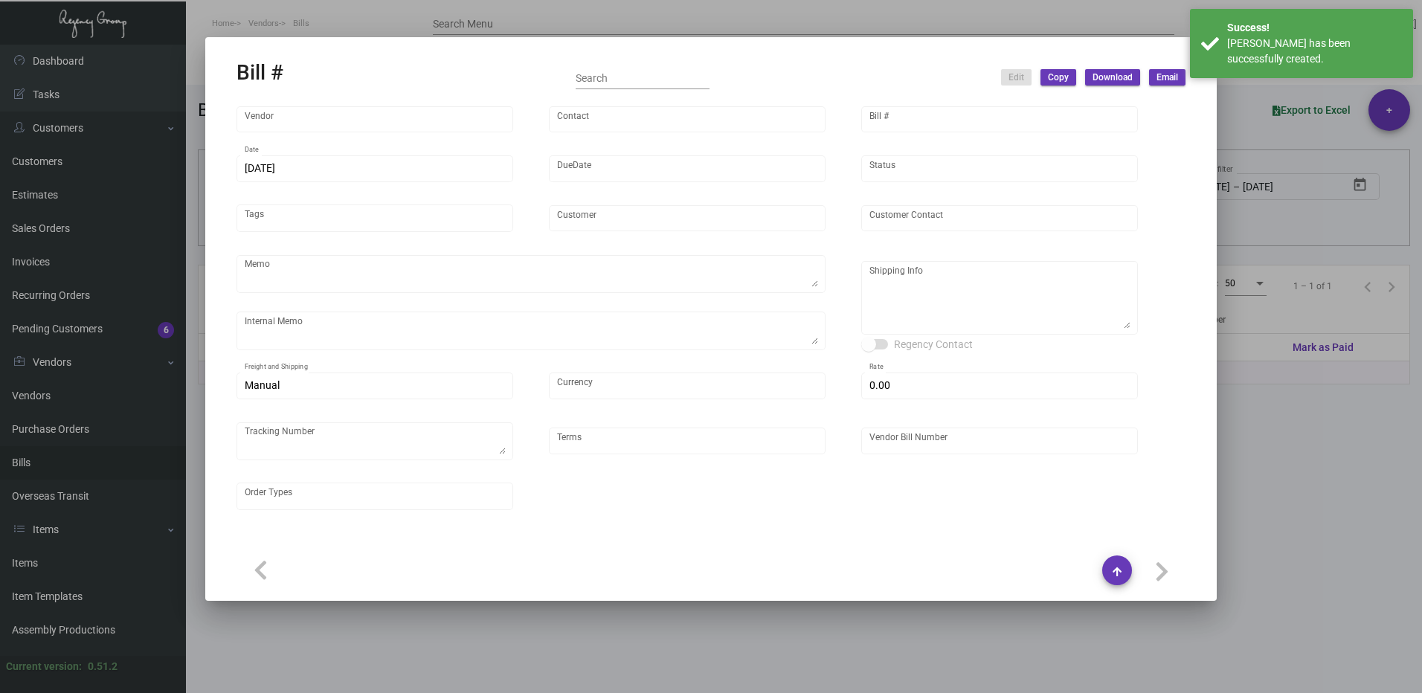
type input "Nexqo"
type input "[PERSON_NAME]"
type input "48140"
type input "[DATE]"
type input "Regency Group [GEOGRAPHIC_DATA]"
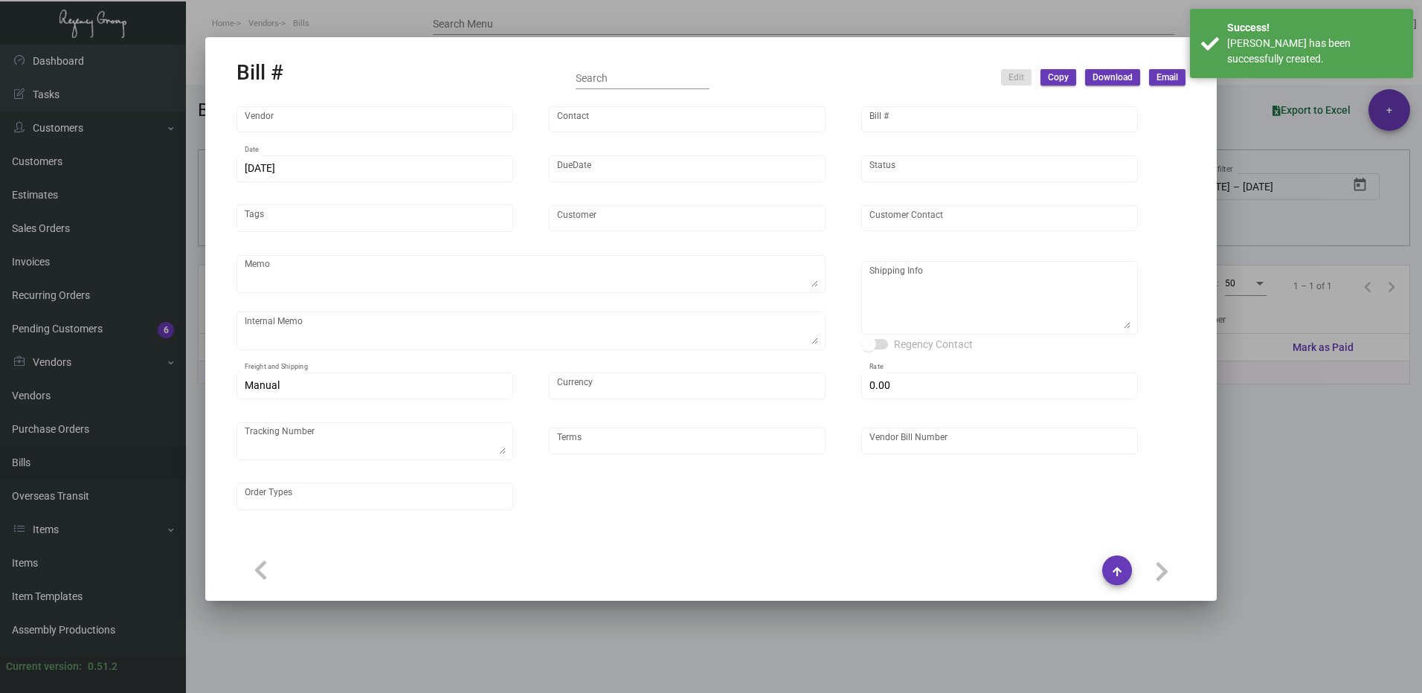
type input "Receiving C/O"
type textarea "By boat to our NJ warehouse."
type textarea "10/28 - 3k keys requested to be shipped by air."
type textarea "Regency Group NYC - Receiving C/O [STREET_ADDRESS][US_STATE]"
type input "United States Dollar $"
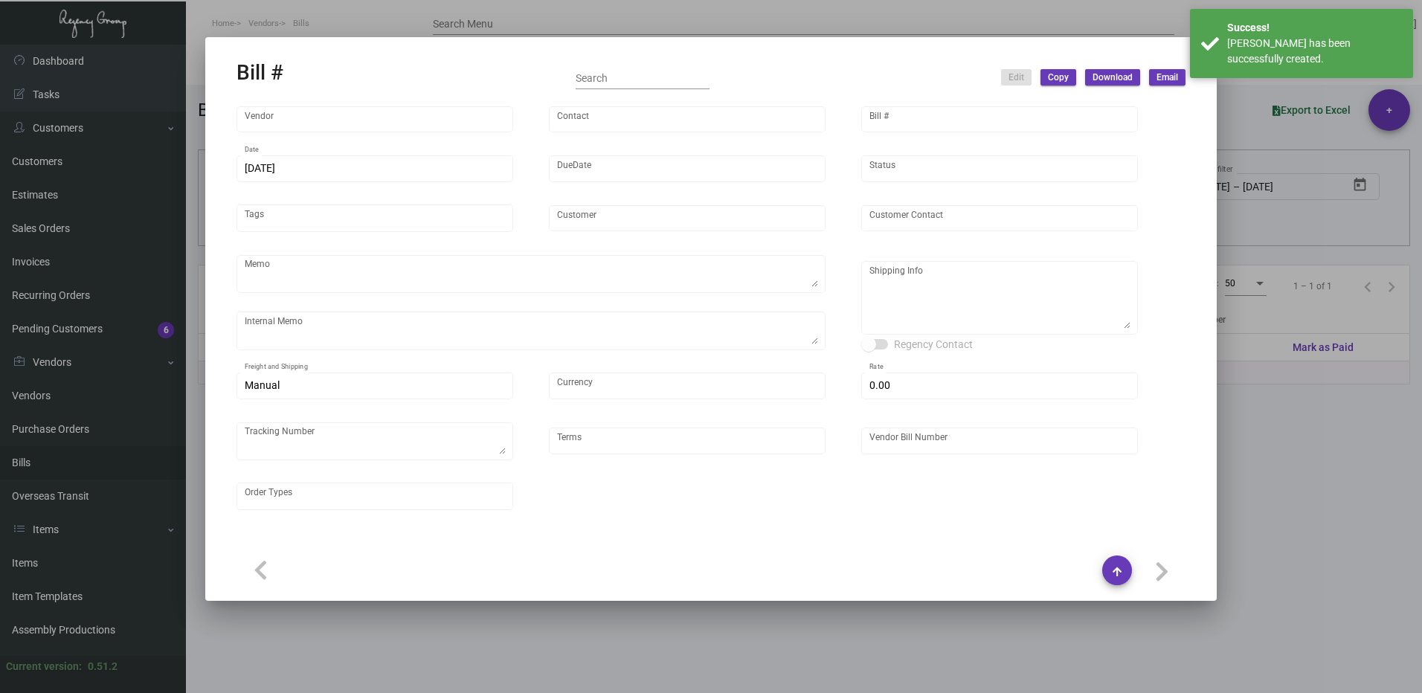
type input "$ 0.00"
type input "Net 45"
type input "NEX-INRG37398 - 107743"
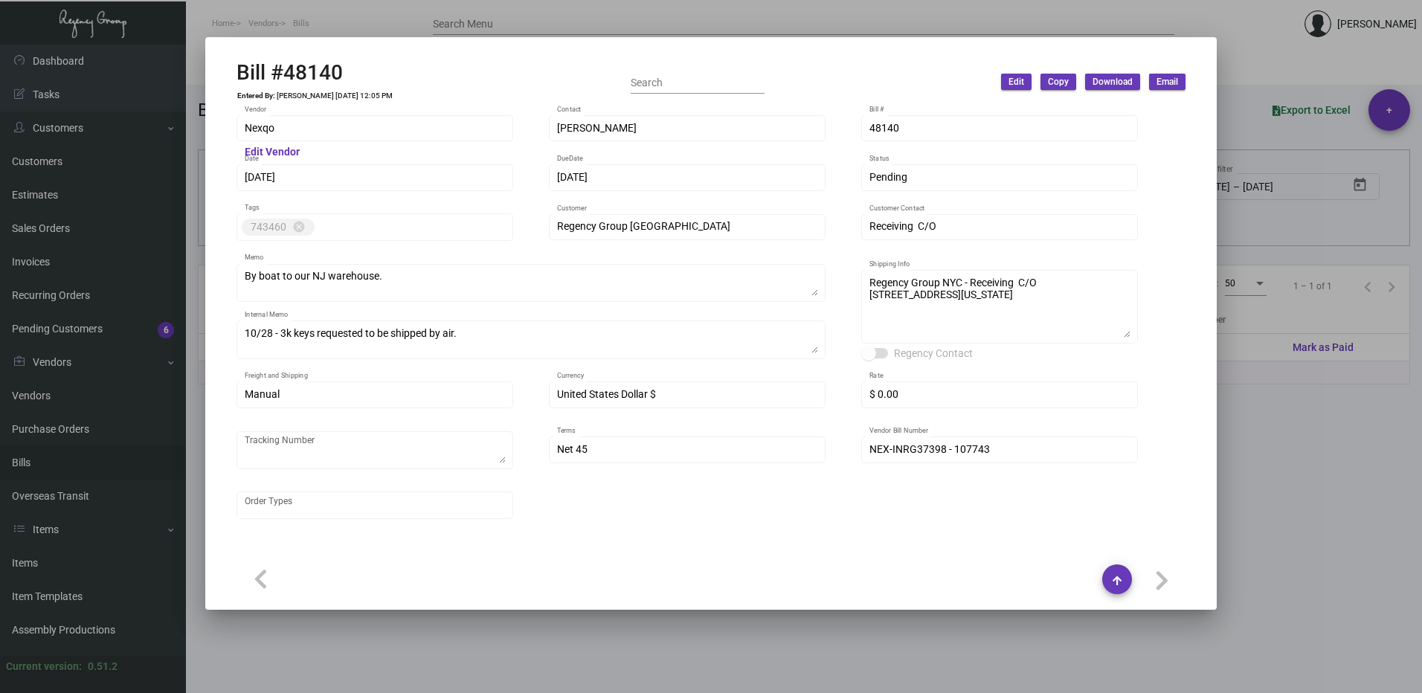
click at [1251, 40] on div at bounding box center [711, 346] width 1422 height 693
